Goal: Task Accomplishment & Management: Use online tool/utility

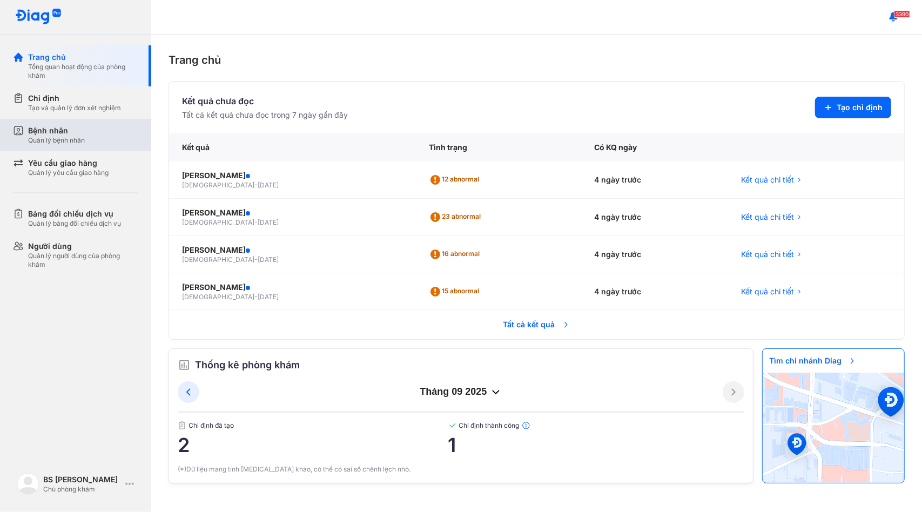
click at [80, 133] on div "Bệnh nhân" at bounding box center [56, 130] width 57 height 11
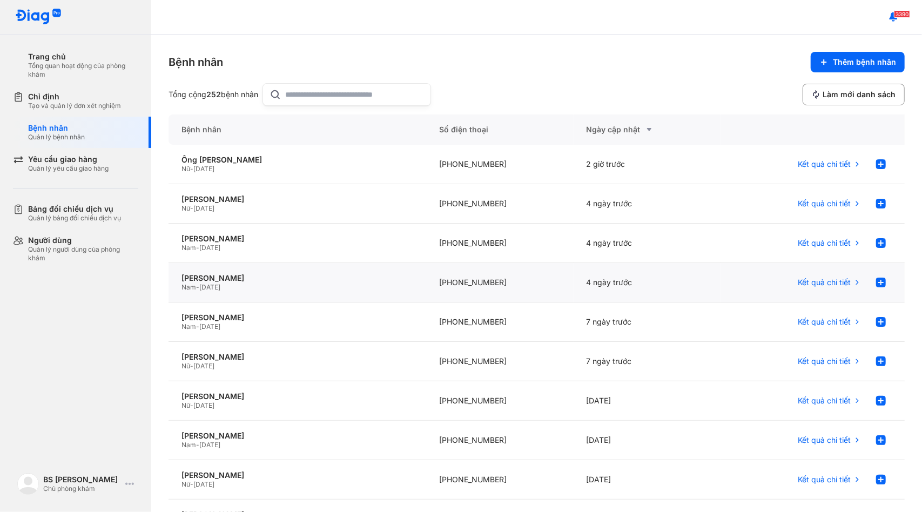
scroll to position [105, 0]
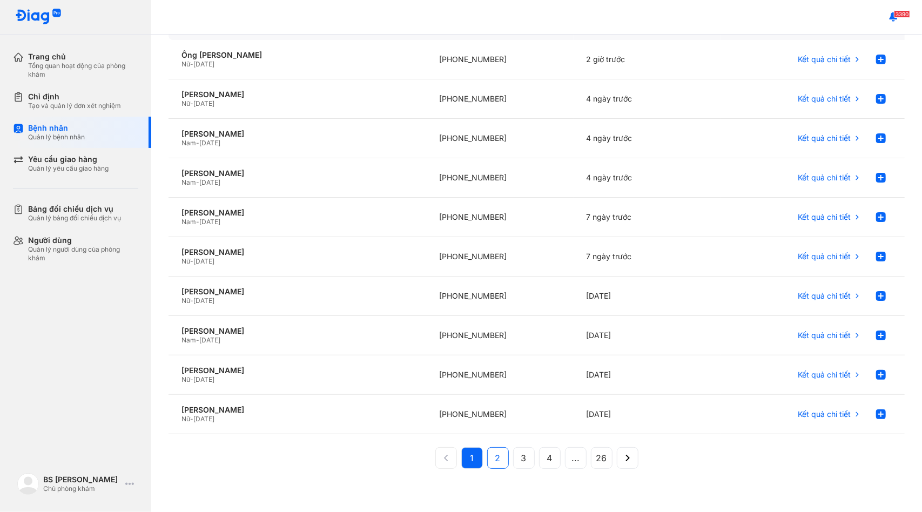
click at [495, 459] on span "2" at bounding box center [497, 458] width 5 height 13
click at [521, 459] on span "3" at bounding box center [523, 458] width 5 height 13
click at [547, 455] on span "4" at bounding box center [549, 458] width 5 height 13
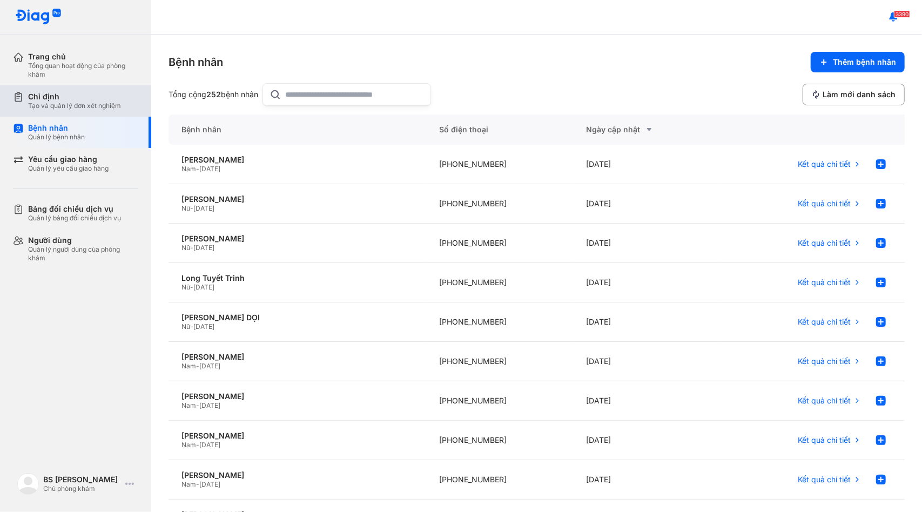
click at [75, 97] on div "Chỉ định" at bounding box center [74, 97] width 93 height 10
